Goal: Find specific page/section: Find specific page/section

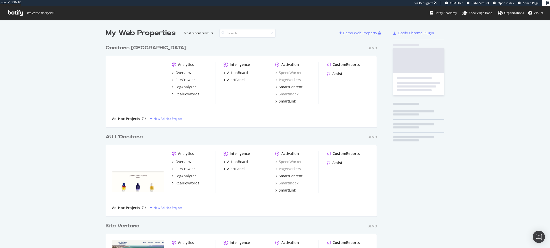
scroll to position [1800, 275]
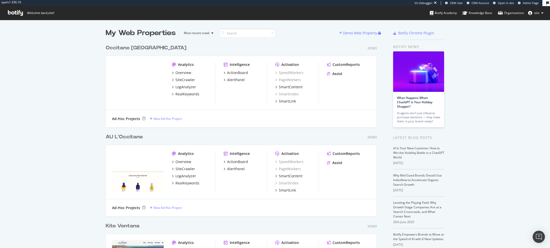
click at [532, 3] on span "Admin Page" at bounding box center [531, 3] width 16 height 4
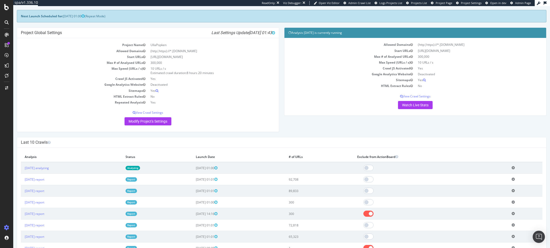
scroll to position [24, 0]
